Goal: Task Accomplishment & Management: Complete application form

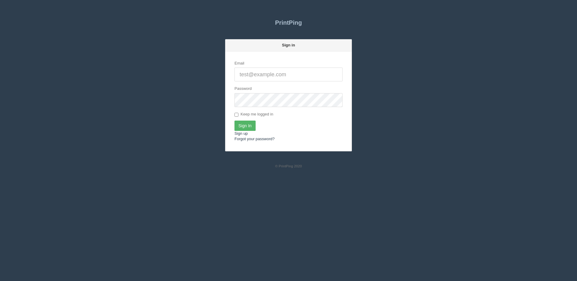
type input "[PERSON_NAME][EMAIL_ADDRESS][DOMAIN_NAME]"
click at [245, 126] on input "Sign In" at bounding box center [244, 126] width 21 height 10
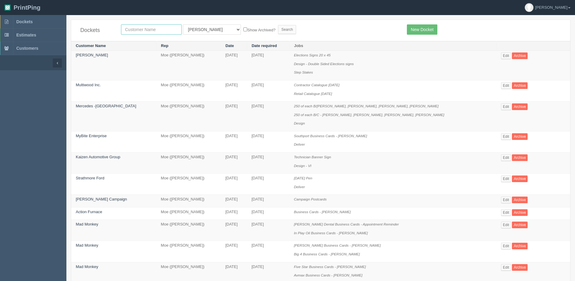
click at [132, 28] on input "text" at bounding box center [151, 29] width 61 height 10
type input "summit gm"
click at [278, 25] on input "Search" at bounding box center [287, 29] width 18 height 9
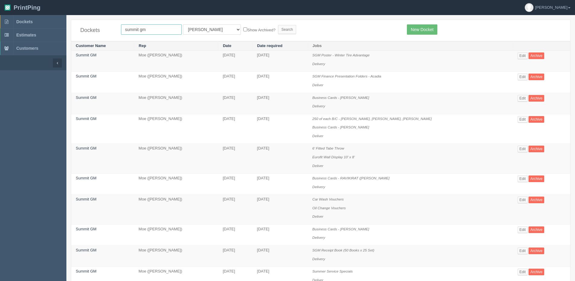
click at [153, 26] on input "summit gm" at bounding box center [151, 29] width 61 height 10
drag, startPoint x: 152, startPoint y: 28, endPoint x: 11, endPoint y: 29, distance: 140.5
type input "c"
click at [141, 31] on input "text" at bounding box center [151, 29] width 61 height 10
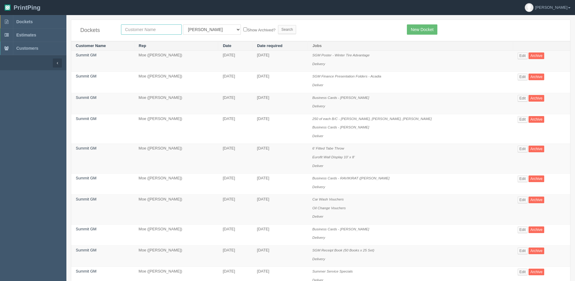
click at [140, 32] on input "text" at bounding box center [151, 29] width 61 height 10
type input "thriving"
click at [278, 25] on input "Search" at bounding box center [287, 29] width 18 height 9
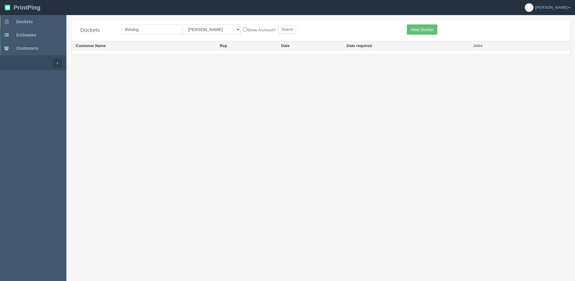
click at [191, 35] on div "Dockets thriving All Users Ali Ali Test 1 Aly Amy Ankit Arif Brandon Dan France…" at bounding box center [320, 30] width 499 height 21
click at [193, 33] on select "All Users Ali Ali Test 1 Aly Amy Ankit Arif Brandon Dan France Greg Jim Mark Ma…" at bounding box center [212, 29] width 58 height 10
select select "1"
click at [183, 24] on select "All Users Ali Ali Test 1 Aly Amy Ankit Arif Brandon Dan France Greg Jim Mark Ma…" at bounding box center [212, 29] width 58 height 10
click at [243, 29] on label "Show Archived?" at bounding box center [259, 29] width 32 height 7
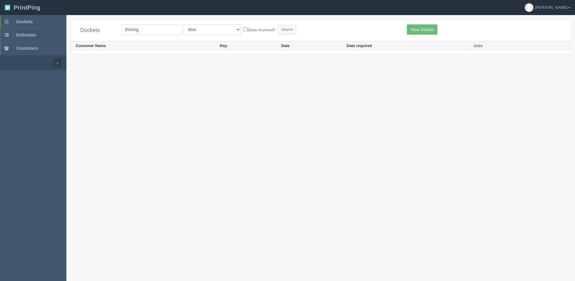
click at [243, 29] on input "Show Archived?" at bounding box center [245, 29] width 4 height 4
checkbox input "true"
click at [275, 30] on form "thriving All Users Ali Ali Test 1 Aly Amy Ankit Arif Brandon Dan France Greg Ji…" at bounding box center [259, 29] width 277 height 10
click at [278, 32] on input "Search" at bounding box center [287, 29] width 18 height 9
click at [278, 28] on input "Search" at bounding box center [287, 29] width 18 height 9
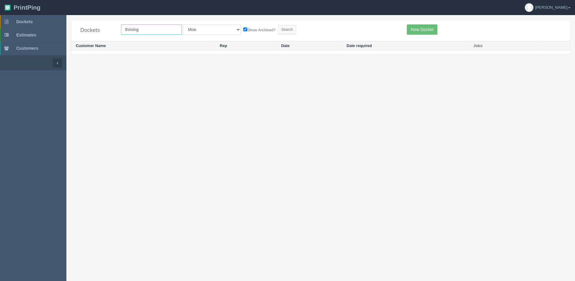
drag, startPoint x: 151, startPoint y: 30, endPoint x: -24, endPoint y: 40, distance: 175.8
click at [0, 40] on html "PrintPing Dan Edit account ( dan@allrush.ca ) Logout Dockets Estimates Customers" at bounding box center [287, 148] width 575 height 296
type input "wellness"
click at [278, 25] on input "Search" at bounding box center [287, 29] width 18 height 9
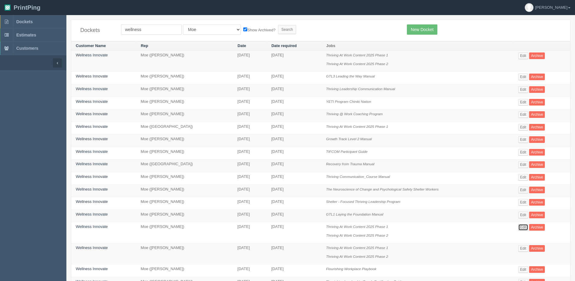
click at [523, 228] on link "Edit" at bounding box center [523, 227] width 10 height 7
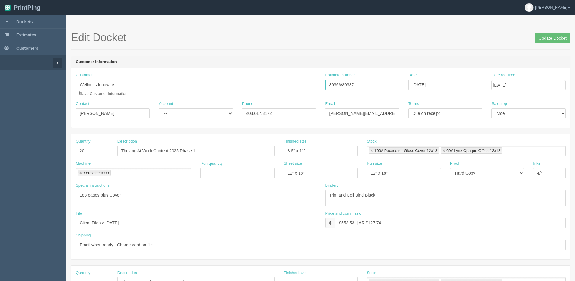
drag, startPoint x: 343, startPoint y: 84, endPoint x: 372, endPoint y: 83, distance: 29.6
click at [372, 83] on input "89366/89337" at bounding box center [362, 85] width 74 height 10
click at [543, 41] on input "Update Docket" at bounding box center [552, 38] width 36 height 10
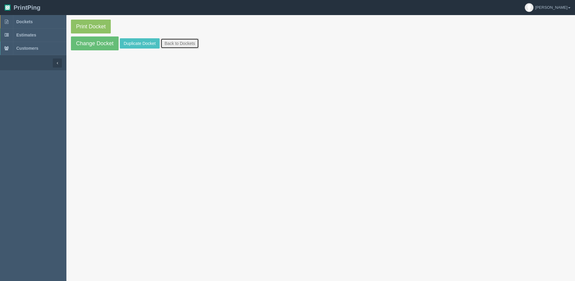
click at [186, 48] on link "Back to Dockets" at bounding box center [179, 43] width 38 height 10
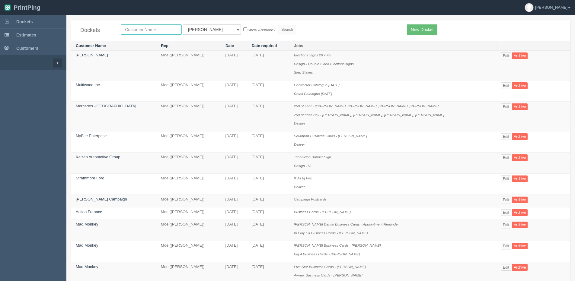
click at [138, 29] on input "text" at bounding box center [151, 29] width 61 height 10
type input "cara"
click at [278, 25] on input "Search" at bounding box center [287, 29] width 18 height 9
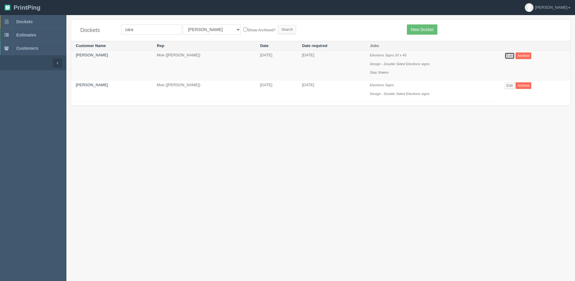
click at [508, 55] on link "Edit" at bounding box center [509, 55] width 10 height 7
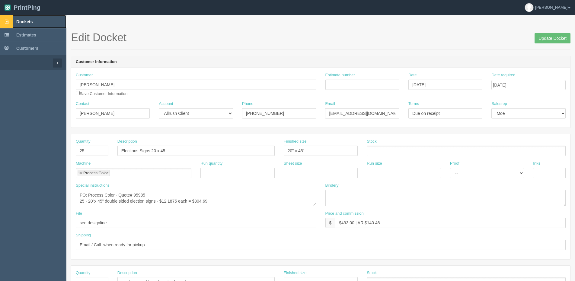
click at [21, 20] on span "Dockets" at bounding box center [24, 21] width 16 height 5
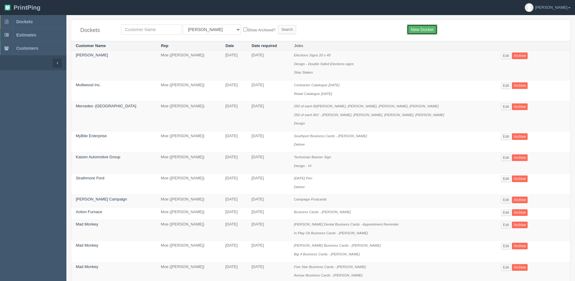
click at [427, 30] on link "New Docket" at bounding box center [422, 29] width 30 height 10
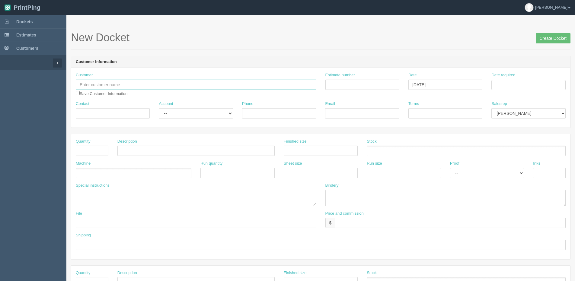
click at [118, 87] on input "text" at bounding box center [196, 85] width 240 height 10
paste input "New West Music & Arts Society"
type input "New West Music & Arts Society"
click at [78, 93] on input "checkbox" at bounding box center [78, 93] width 4 height 4
checkbox input "true"
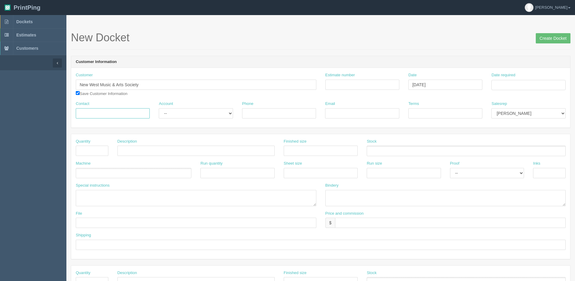
click at [115, 117] on input "Contact" at bounding box center [113, 113] width 74 height 10
paste input "Andrea Elias"
type input "Andrea Elias"
drag, startPoint x: 205, startPoint y: 115, endPoint x: 201, endPoint y: 118, distance: 4.9
click at [201, 118] on select "-- Existing Client Allrush Client Rep Client" at bounding box center [196, 113] width 74 height 10
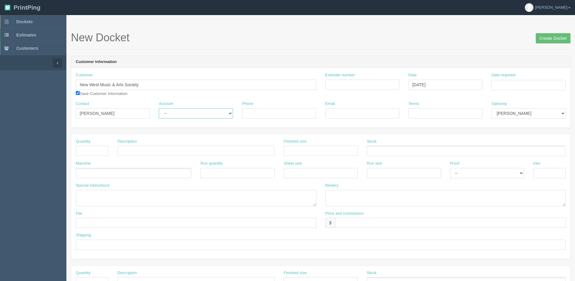
select select "Allrush Client"
click at [159, 108] on select "-- Existing Client Allrush Client Rep Client" at bounding box center [196, 113] width 74 height 10
click at [289, 111] on input "Phone" at bounding box center [279, 113] width 74 height 10
paste input "0667"
type input "0667"
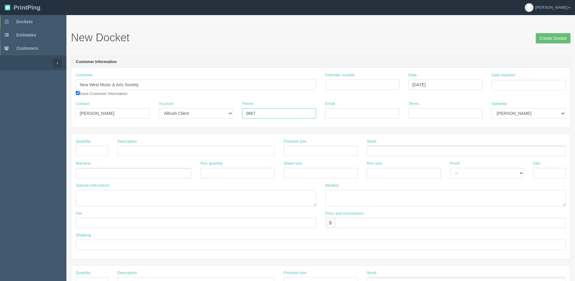
drag, startPoint x: 276, startPoint y: 111, endPoint x: 182, endPoint y: 113, distance: 93.2
click at [182, 113] on div "Contact Andrea Elias Account -- Existing Client Allrush Client Rep Client Phone…" at bounding box center [320, 112] width 499 height 22
click at [293, 116] on input "0667" at bounding box center [279, 113] width 74 height 10
click at [298, 82] on input "New West Music & Arts Society" at bounding box center [196, 85] width 240 height 10
drag, startPoint x: 245, startPoint y: 111, endPoint x: 283, endPoint y: 112, distance: 38.0
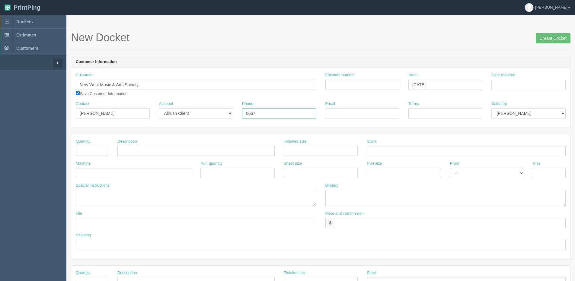
click at [283, 112] on input "0667" at bounding box center [279, 113] width 74 height 10
paste input "(403) 969-0667"
type input "(403) 969-0667"
click at [341, 114] on input "Email" at bounding box center [362, 113] width 74 height 10
paste input "Marketing@newwestsociety.com"
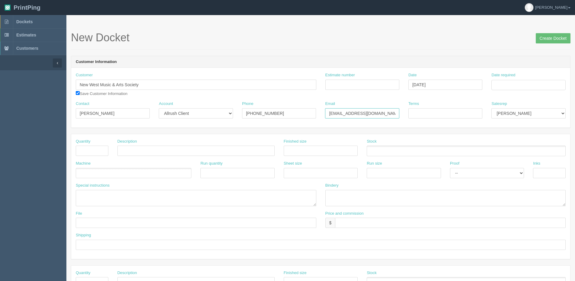
type input "Marketing@newwestsociety.com"
drag, startPoint x: 426, startPoint y: 112, endPoint x: 427, endPoint y: 115, distance: 3.1
click at [426, 112] on input "Terms" at bounding box center [445, 113] width 74 height 10
drag, startPoint x: 430, startPoint y: 113, endPoint x: 533, endPoint y: 113, distance: 102.2
click at [526, 113] on div "Contact Andrea Elias Account -- Existing Client Allrush Client Rep Client Phone…" at bounding box center [320, 112] width 499 height 22
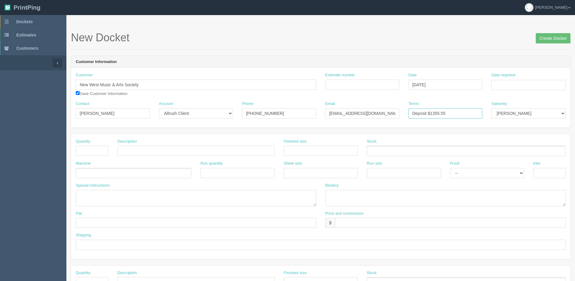
type input "Deposit $1355.55"
click at [511, 112] on select "Mark Mikayla Aly Stacy Rebecca Matthew Viki Phil Greg Jim Sam Brandon Zach Stev…" at bounding box center [528, 113] width 74 height 10
select select "1"
click at [491, 108] on select "Mark Mikayla Aly Stacy Rebecca Matthew Viki Phil Greg Jim Sam Brandon Zach Stev…" at bounding box center [528, 113] width 74 height 10
click at [514, 84] on input "Date required" at bounding box center [528, 85] width 74 height 10
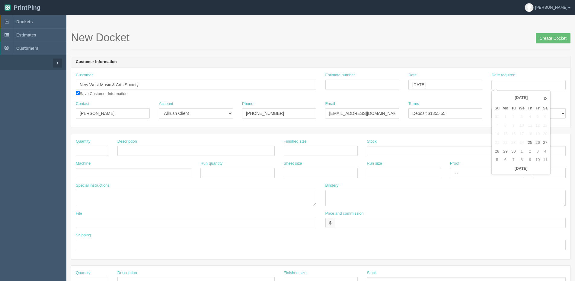
click at [505, 170] on th "Today" at bounding box center [521, 168] width 56 height 9
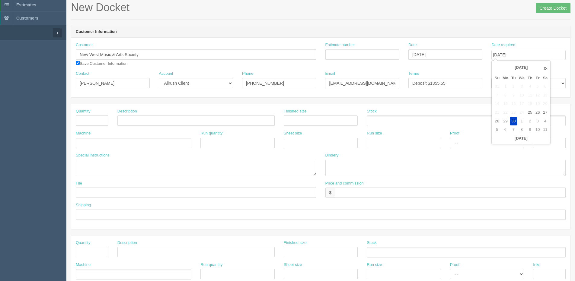
click at [544, 68] on th "»" at bounding box center [545, 68] width 8 height 12
click at [539, 106] on td "17" at bounding box center [537, 104] width 7 height 9
click at [520, 112] on td "22" at bounding box center [521, 112] width 9 height 9
type input "[DATE]"
click at [107, 118] on input "text" at bounding box center [92, 121] width 33 height 10
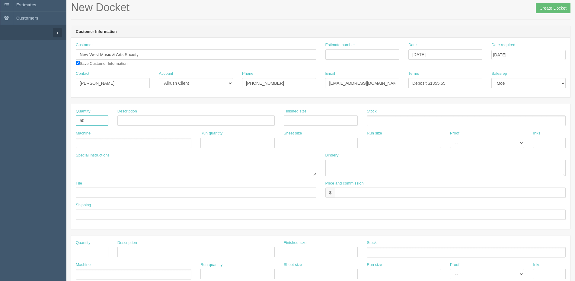
type input "50"
click at [147, 123] on input "text" at bounding box center [195, 121] width 157 height 10
click at [166, 125] on input "Contigo Water Bott;e" at bounding box center [195, 121] width 157 height 10
type input "Contigo Water Bottle"
click at [113, 147] on ul at bounding box center [134, 143] width 116 height 11
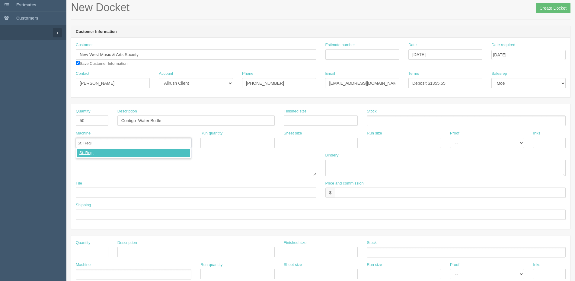
type input "St. Regis"
click at [93, 176] on textarea at bounding box center [196, 168] width 240 height 16
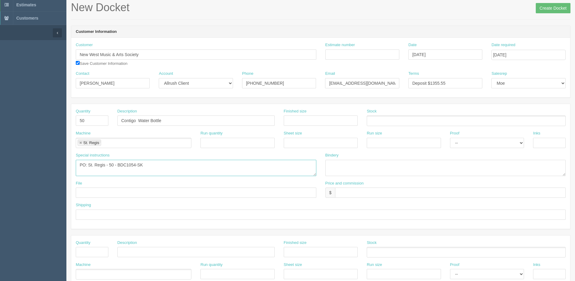
click at [176, 167] on textarea "PO: St. Regis - 50 - BDC1054-SK" at bounding box center [196, 168] width 240 height 16
paste textarea "Contigo® Ashland 2.0 - 24oz"
click at [255, 165] on textarea "PO: St. Regis - 50 - BDC1054-SK Contigo® Ashland 2.0 - 24oz w/ 1 Color Imprint -" at bounding box center [196, 168] width 240 height 16
click at [84, 171] on textarea "PO: St. Regis - 50 - BDC1054-SK Contigo® Ashland 2.0 - 24oz w/ 1 Color Imprint …" at bounding box center [196, 168] width 240 height 16
type textarea "PO: St. Regis - 50 - BDC1054-SK Contigo® Ashland 2.0 - 24oz w/ 1 Color Imprint …"
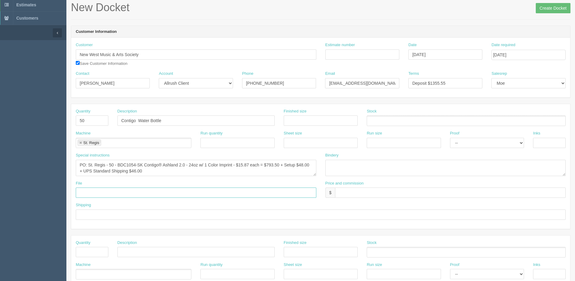
click at [102, 192] on input "text" at bounding box center [196, 193] width 240 height 10
drag, startPoint x: 88, startPoint y: 164, endPoint x: 105, endPoint y: 163, distance: 16.6
click at [105, 163] on textarea "PO: St. Regis - 50 - BDC1054-SK Contigo® Ashland 2.0 - 24oz w/ 1 Color Imprint …" at bounding box center [196, 168] width 240 height 16
click at [112, 190] on input "email to Debco" at bounding box center [196, 193] width 240 height 10
drag, startPoint x: 97, startPoint y: 193, endPoint x: 139, endPoint y: 194, distance: 42.5
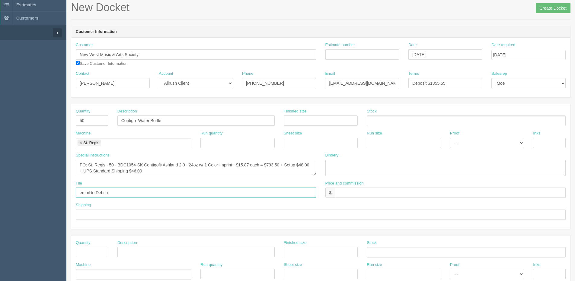
click at [139, 194] on input "email to Debco" at bounding box center [196, 193] width 240 height 10
paste input "St. Regis"
type input "email to St. Regis"
click at [113, 216] on input "text" at bounding box center [320, 215] width 489 height 10
type input "Email / Call when ready"
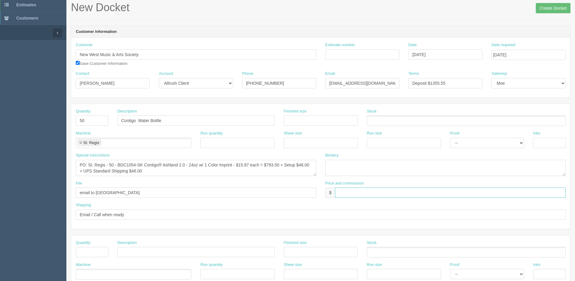
click at [341, 194] on input "text" at bounding box center [450, 193] width 230 height 10
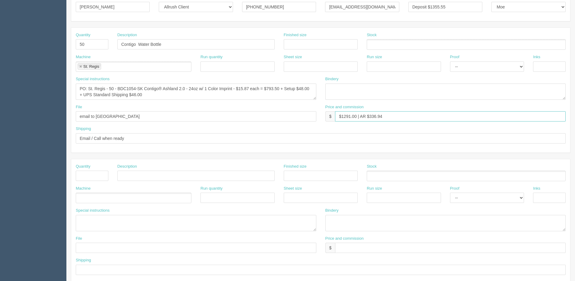
scroll to position [121, 0]
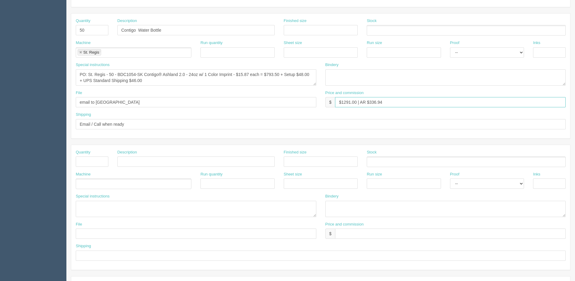
type input "$1291.00 | AR $336.94"
click at [101, 162] on input "text" at bounding box center [92, 162] width 33 height 10
type input "1"
type input "Design"
click at [108, 177] on div "Machine" at bounding box center [134, 180] width 116 height 17
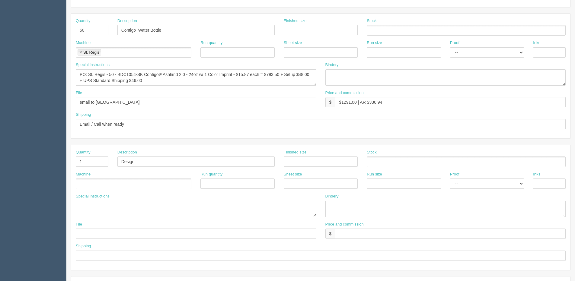
click at [105, 185] on ul at bounding box center [134, 184] width 116 height 11
type input "Design"
drag, startPoint x: 502, startPoint y: 184, endPoint x: 499, endPoint y: 188, distance: 4.5
click at [502, 184] on select "-- Email Hard Copy" at bounding box center [487, 184] width 74 height 10
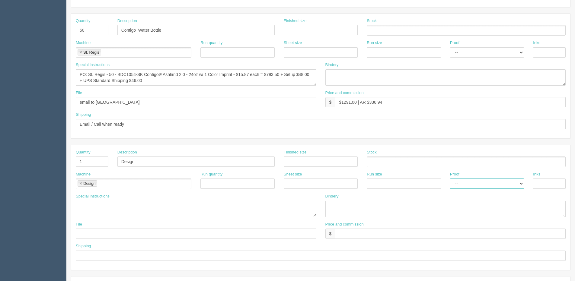
select select "Email"
click at [450, 179] on select "-- Email Hard Copy" at bounding box center [487, 184] width 74 height 10
drag, startPoint x: 378, startPoint y: 230, endPoint x: 374, endPoint y: 232, distance: 5.3
click at [378, 230] on input "text" at bounding box center [450, 234] width 230 height 10
type input "N/C"
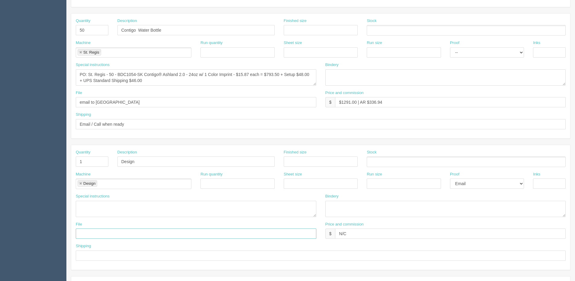
click at [84, 235] on input "text" at bounding box center [196, 234] width 240 height 10
type input "Client Files > Sept 2025"
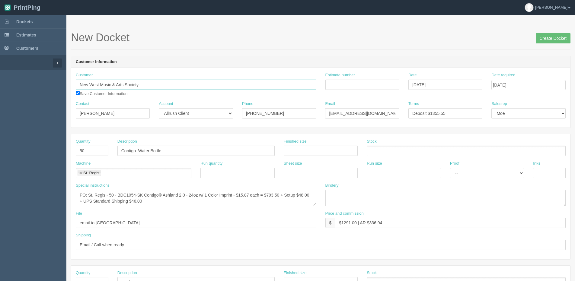
drag, startPoint x: 141, startPoint y: 83, endPoint x: 30, endPoint y: 84, distance: 111.6
click at [22, 84] on section "Dockets Estimates Customers" at bounding box center [287, 281] width 575 height 533
drag, startPoint x: 108, startPoint y: 79, endPoint x: 131, endPoint y: 66, distance: 26.9
click at [131, 66] on header "Customer Information" at bounding box center [320, 62] width 499 height 12
drag, startPoint x: 134, startPoint y: 88, endPoint x: 78, endPoint y: 87, distance: 55.8
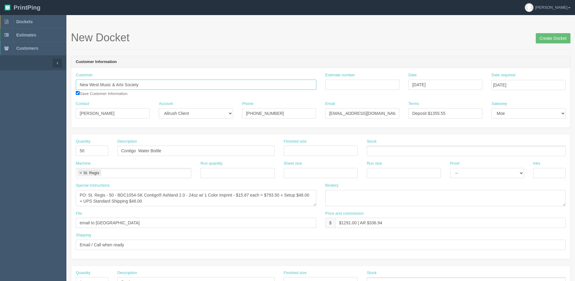
click at [78, 87] on input "New West Music & Arts Society" at bounding box center [196, 85] width 240 height 10
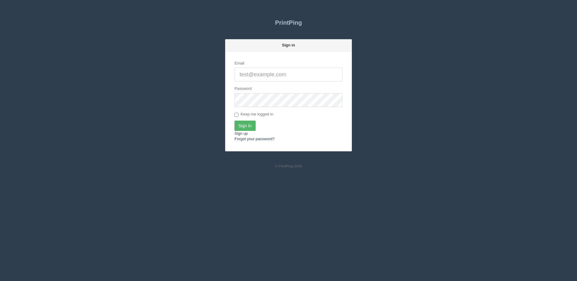
type input "[PERSON_NAME][EMAIL_ADDRESS][DOMAIN_NAME]"
click at [249, 126] on input "Sign In" at bounding box center [244, 126] width 21 height 10
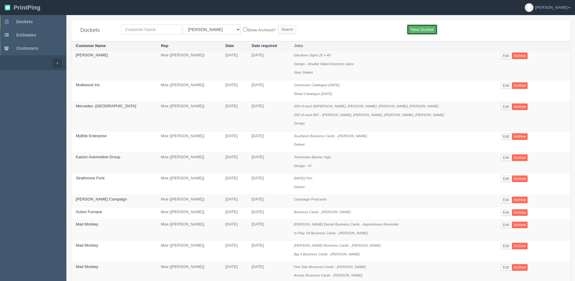
drag, startPoint x: 420, startPoint y: 27, endPoint x: 391, endPoint y: 30, distance: 29.5
click at [420, 27] on link "New Docket" at bounding box center [422, 29] width 30 height 10
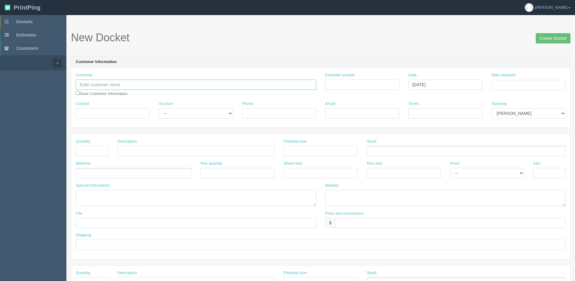
click at [93, 87] on input "text" at bounding box center [196, 85] width 240 height 10
type input "N"
drag, startPoint x: 109, startPoint y: 86, endPoint x: -31, endPoint y: 86, distance: 139.9
click at [0, 86] on html "PrintPing Dan Edit account ( dan@allrush.ca ) Logout Dockets Estimates Customers" at bounding box center [287, 274] width 575 height 548
paste input "New West Music & Arts Society"
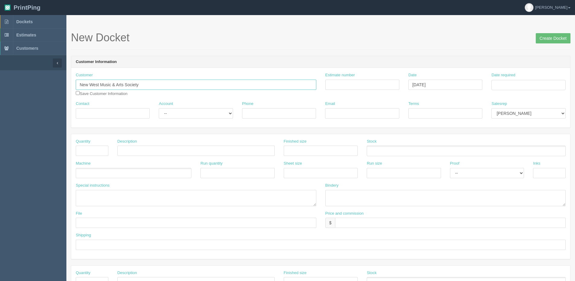
type input "New West Music & Arts Society"
click at [78, 92] on input "checkbox" at bounding box center [78, 93] width 4 height 4
checkbox input "true"
click at [96, 109] on input "Contact" at bounding box center [113, 113] width 74 height 10
paste input "[PERSON_NAME]"
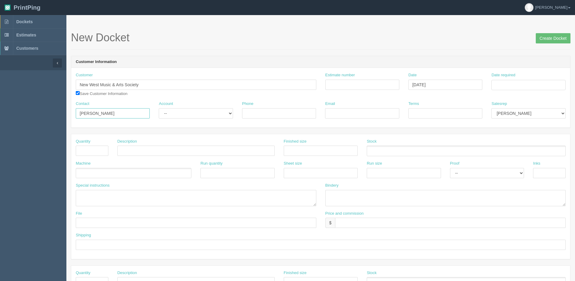
type input "[PERSON_NAME]"
click at [177, 112] on select "-- Existing Client Allrush Client Rep Client" at bounding box center [196, 113] width 74 height 10
select select "Allrush Client"
click at [159, 108] on select "-- Existing Client Allrush Client Rep Client" at bounding box center [196, 113] width 74 height 10
click at [261, 109] on input "Phone" at bounding box center [279, 113] width 74 height 10
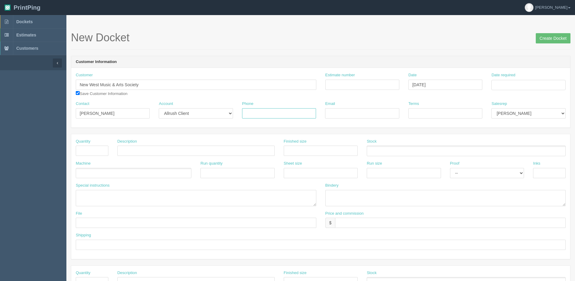
paste input "[PHONE_NUMBER]"
type input "[PHONE_NUMBER]"
click at [357, 112] on input "Email" at bounding box center [362, 113] width 74 height 10
paste input "[EMAIL_ADDRESS][DOMAIN_NAME]"
type input "[EMAIL_ADDRESS][DOMAIN_NAME]"
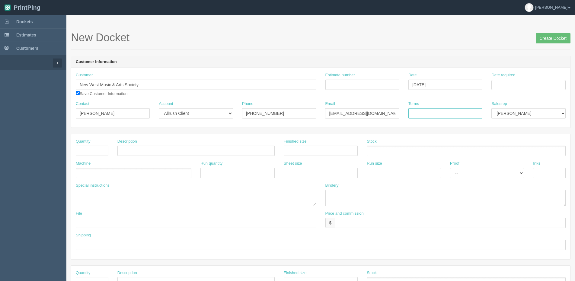
click at [432, 112] on input "Terms" at bounding box center [445, 113] width 74 height 10
type input "Deposit $1355.55"
type input "[DATE]"
type input "50"
type input "Contigo Water Bottle"
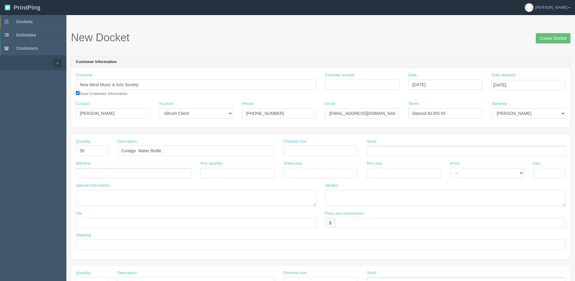
type input "St. Regis"
type input "email to [GEOGRAPHIC_DATA]"
type input "$1291.00 | AR $336.94"
type input "Email / Call when ready"
type input "1"
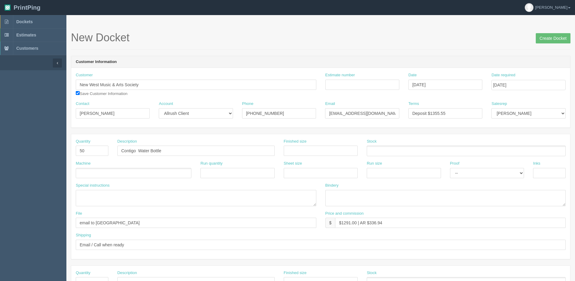
type input "Design"
type input "Client Files > [DATE]"
type input "N/C"
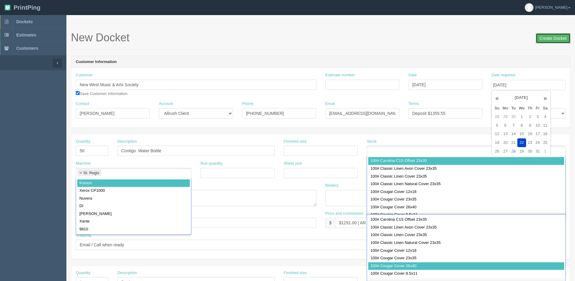
click at [551, 37] on input "Create Docket" at bounding box center [552, 38] width 35 height 10
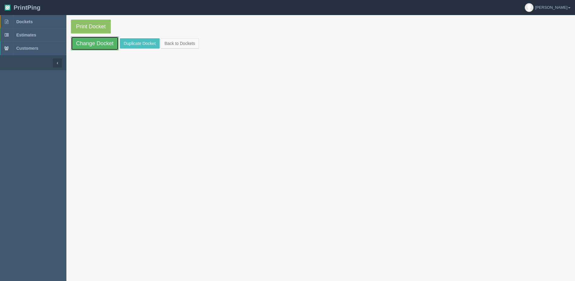
click at [93, 46] on link "Change Docket" at bounding box center [95, 43] width 48 height 14
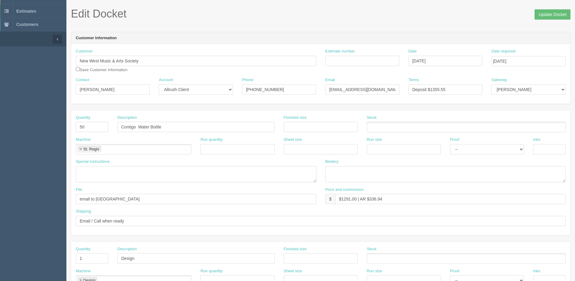
scroll to position [60, 0]
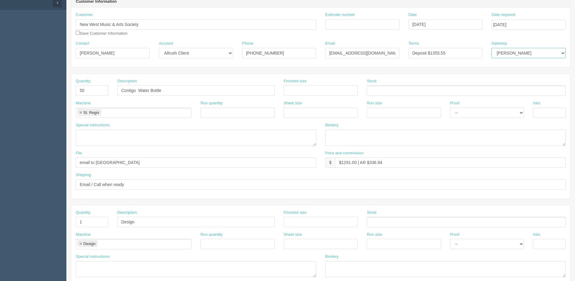
click at [509, 54] on select "Mark Mikayla Aly Stacy Rebecca Matthew Viki Phil Greg Jim Sam Brandon Zach Stev…" at bounding box center [528, 53] width 74 height 10
select select "1"
click at [491, 48] on select "Mark Mikayla Aly Stacy Rebecca Matthew Viki Phil Greg Jim Sam Brandon Zach Stev…" at bounding box center [528, 53] width 74 height 10
click at [109, 135] on textarea at bounding box center [196, 138] width 240 height 16
click at [131, 136] on textarea "PO: St. Regis Group - 50 -" at bounding box center [196, 138] width 240 height 16
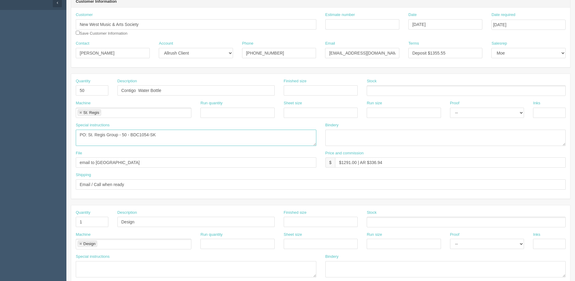
click at [166, 138] on textarea "PO: St. Regis Group - 50 - BDC1054-SK" at bounding box center [196, 138] width 240 height 16
paste textarea "Contigo® Ashland 2.0 - 24oz"
click at [283, 142] on textarea "PO: St. Regis Group - 50 - BDC1054-SK Contigo® Ashland 2.0 - 24oz SAKE w/ 1 Col…" at bounding box center [196, 138] width 240 height 16
click at [314, 136] on textarea "PO: St. Regis Group - 50 - BDC1054-SK Contigo® Ashland 2.0 - 24oz SAKE w/ 1 Col…" at bounding box center [196, 138] width 240 height 16
click at [93, 142] on textarea "PO: St. Regis Group - 50 - BDC1054-SK Contigo® Ashland 2.0 - 24oz SAKE w/ 1 Col…" at bounding box center [196, 138] width 240 height 16
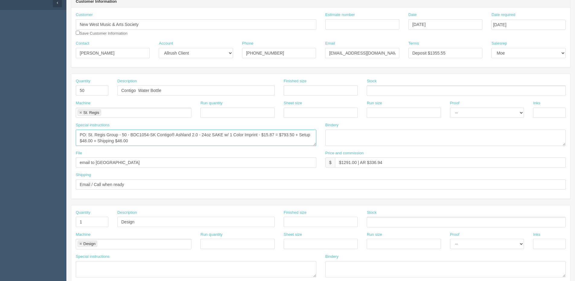
type textarea "PO: St. Regis Group - 50 - BDC1054-SK Contigo® Ashland 2.0 - 24oz SAKE w/ 1 Col…"
type textarea "`"
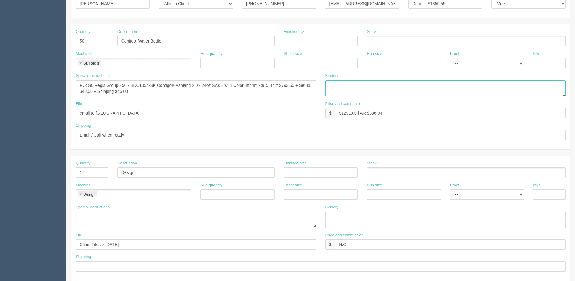
scroll to position [121, 0]
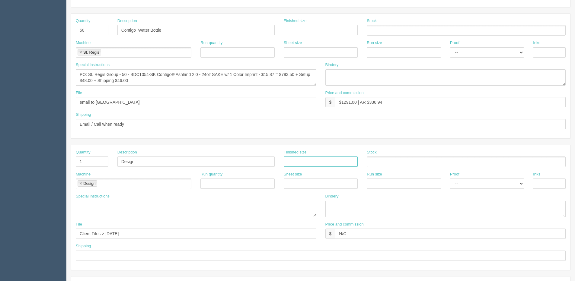
click at [306, 162] on input "text" at bounding box center [320, 162] width 74 height 10
type input "2" x 2""
click at [95, 207] on textarea at bounding box center [196, 209] width 240 height 16
paste textarea "Screen Print 1 color 1 location"
click at [179, 207] on textarea "Screen Print 1 color 1 location on Side 1" at bounding box center [196, 209] width 240 height 16
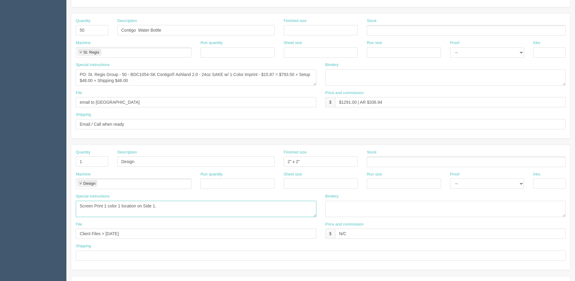
paste textarea "Please let me if it is workable and if a white version or black version would w…"
click at [103, 212] on textarea "Screen Print 1 color 1 location on Side 1. Please let me if it is workable and …" at bounding box center [196, 209] width 240 height 16
click at [93, 212] on textarea "Screen Print 1 color 1 location on Side 1. Please lsend 2 proofs with white ver…" at bounding box center [196, 209] width 240 height 16
click at [94, 214] on textarea "Screen Print 1 color 1 location on Side 1. Please lsend 2 proofs with white ver…" at bounding box center [196, 209] width 240 height 16
drag, startPoint x: 187, startPoint y: 211, endPoint x: 369, endPoint y: 212, distance: 181.6
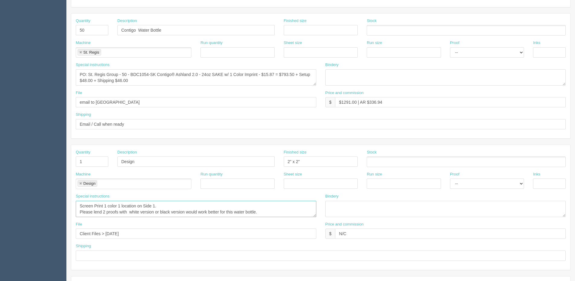
click at [369, 212] on div "Special instructions Screen Print 1 color 1 location on Side 1. Please lend 2 p…" at bounding box center [320, 208] width 499 height 28
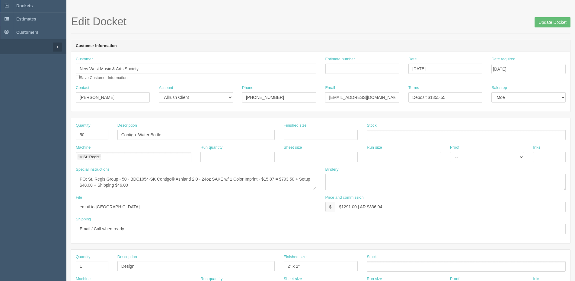
scroll to position [0, 0]
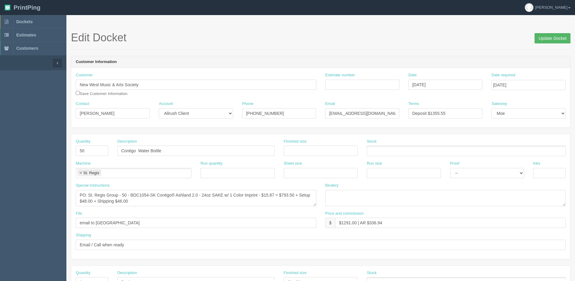
type textarea "Screen Print 1 color 1 location on Side 1. Please lend 2 proofs with white vers…"
click at [546, 37] on input "Update Docket" at bounding box center [552, 38] width 36 height 10
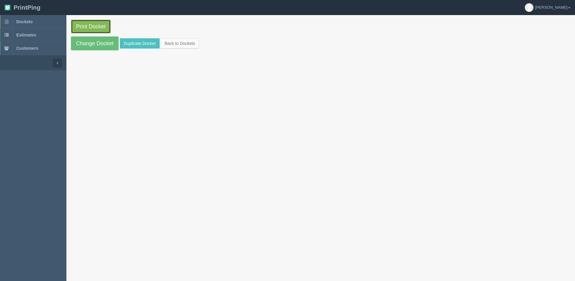
click at [97, 21] on link "Print Docket" at bounding box center [91, 27] width 40 height 14
drag, startPoint x: 81, startPoint y: 42, endPoint x: 79, endPoint y: 46, distance: 5.5
click at [81, 42] on link "Change Docket" at bounding box center [95, 43] width 48 height 14
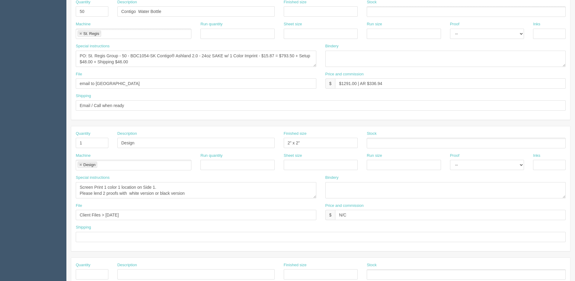
scroll to position [181, 0]
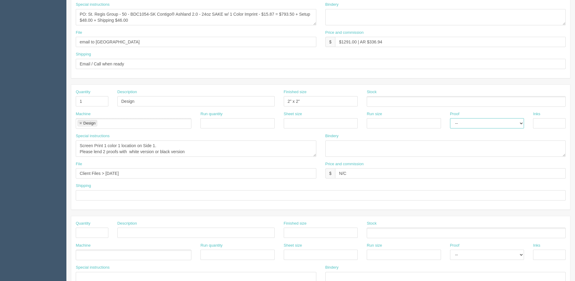
click at [477, 124] on select "-- Email Hard Copy" at bounding box center [487, 123] width 74 height 10
select select "Email"
click at [450, 118] on select "-- Email Hard Copy" at bounding box center [487, 123] width 74 height 10
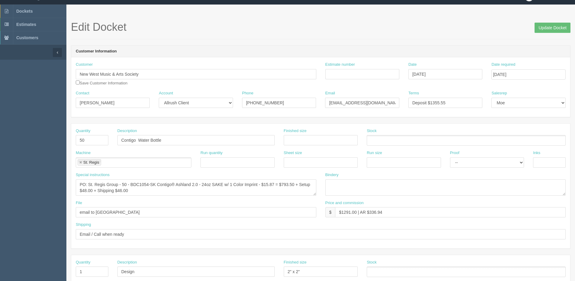
scroll to position [0, 0]
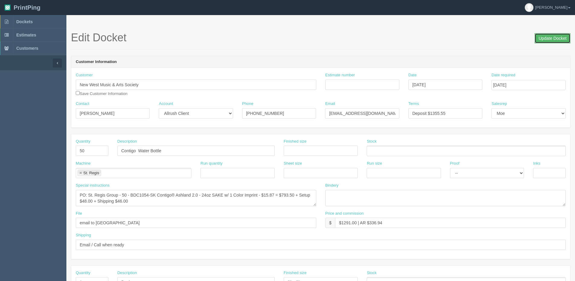
click at [540, 39] on input "Update Docket" at bounding box center [552, 38] width 36 height 10
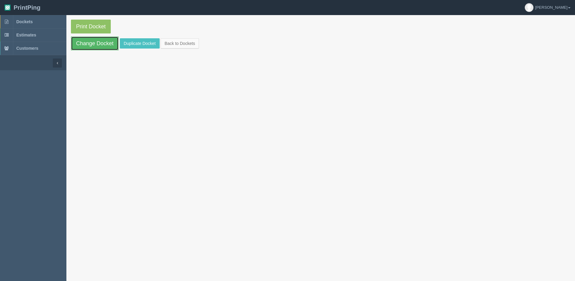
click at [81, 45] on link "Change Docket" at bounding box center [95, 43] width 48 height 14
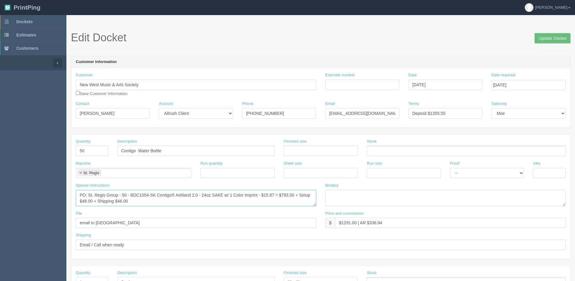
click at [139, 203] on textarea "PO: St. Regis Group - 50 - BDC1054-SK Contigo® Ashland 2.0 - 24oz SAKE w/ 1 Col…" at bounding box center [196, 198] width 240 height 16
type textarea "PO: St. Regis Group - 50 - BDC1054-SK Contigo® Ashland 2.0 - 24oz SAKE w/ 1 Col…"
drag, startPoint x: 557, startPoint y: 40, endPoint x: 553, endPoint y: 40, distance: 3.3
click at [557, 40] on input "Update Docket" at bounding box center [552, 38] width 36 height 10
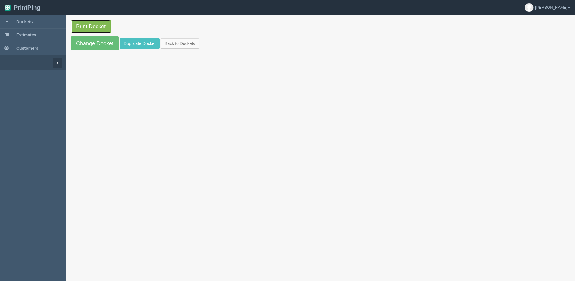
click at [85, 22] on link "Print Docket" at bounding box center [91, 27] width 40 height 14
drag, startPoint x: 177, startPoint y: 44, endPoint x: 133, endPoint y: 46, distance: 44.1
click at [177, 44] on link "Back to Dockets" at bounding box center [179, 43] width 38 height 10
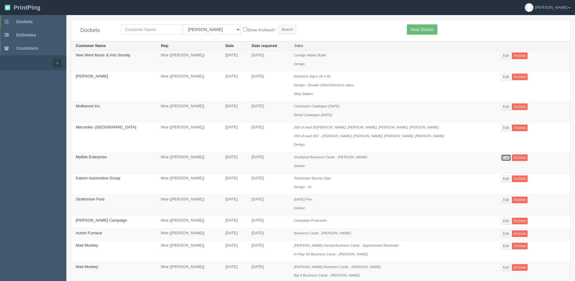
click at [505, 156] on link "Edit" at bounding box center [506, 157] width 10 height 7
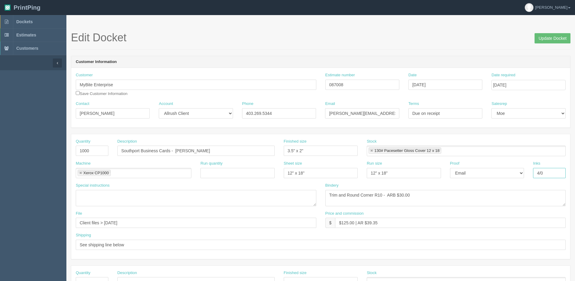
click at [548, 175] on input "4/0" at bounding box center [549, 173] width 33 height 10
type input "4/4"
click at [76, 92] on input "checkbox" at bounding box center [78, 93] width 4 height 4
checkbox input "true"
click at [549, 40] on input "Update Docket" at bounding box center [552, 38] width 36 height 10
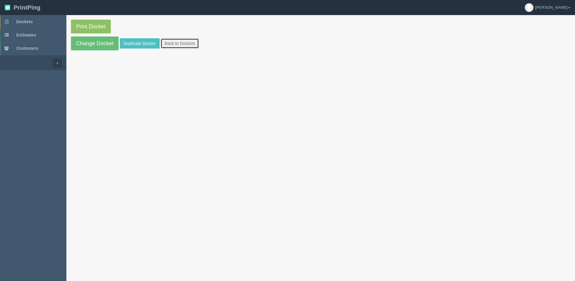
click at [181, 44] on link "Back to Dockets" at bounding box center [179, 43] width 38 height 10
